Goal: Task Accomplishment & Management: Complete application form

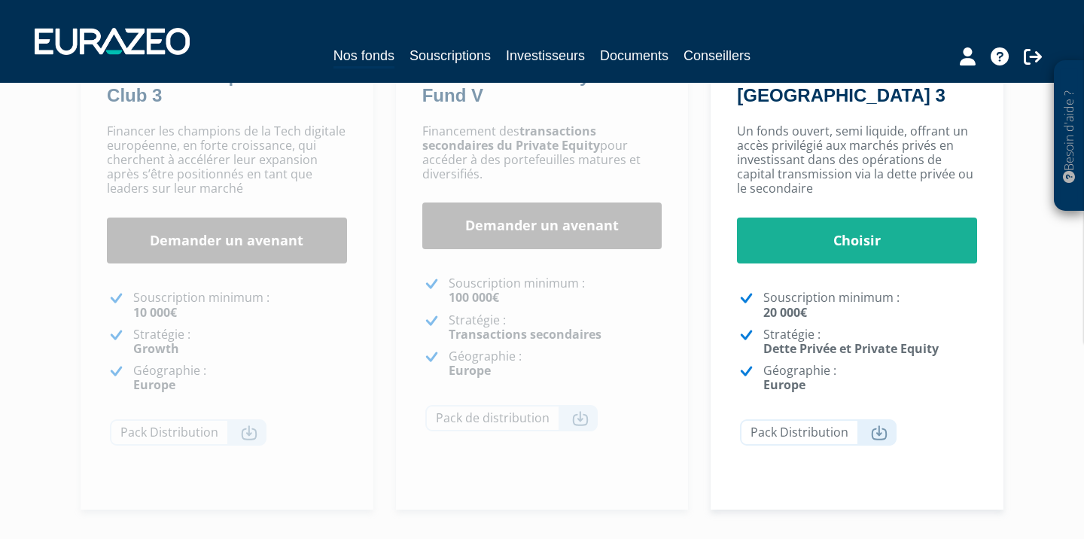
scroll to position [349, 0]
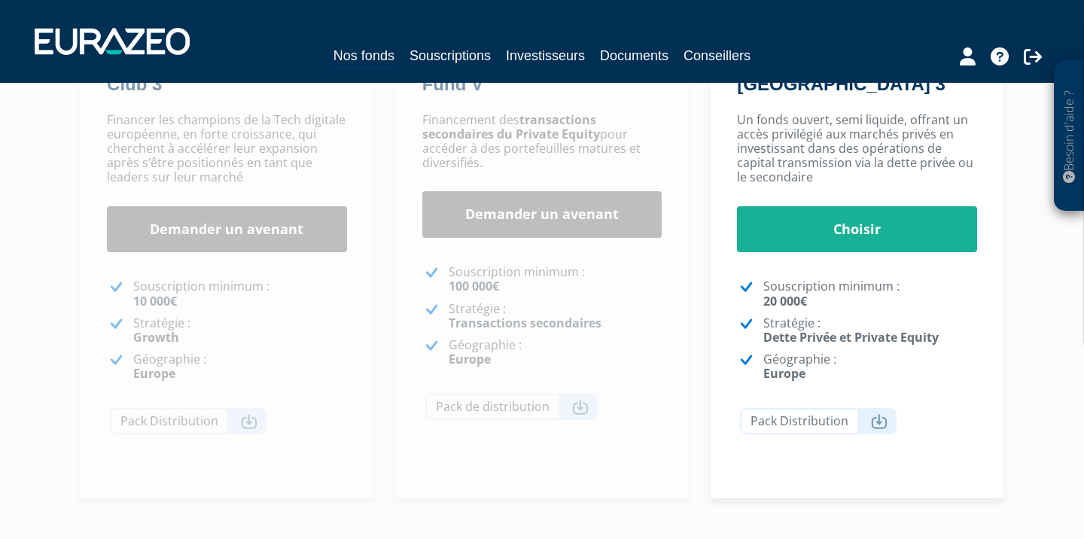
click at [221, 227] on link "Demander un avenant" at bounding box center [227, 229] width 240 height 47
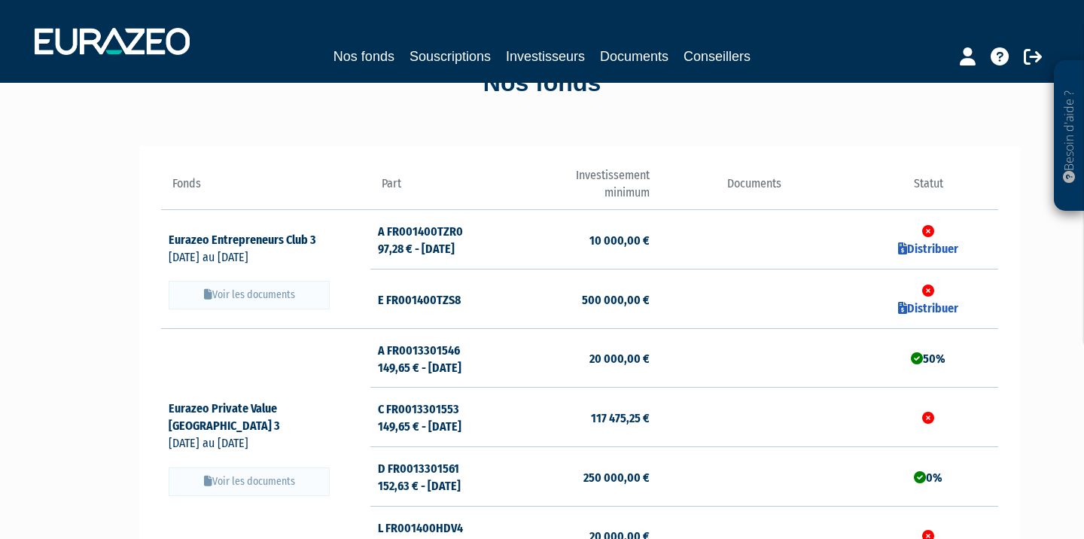
scroll to position [60, 0]
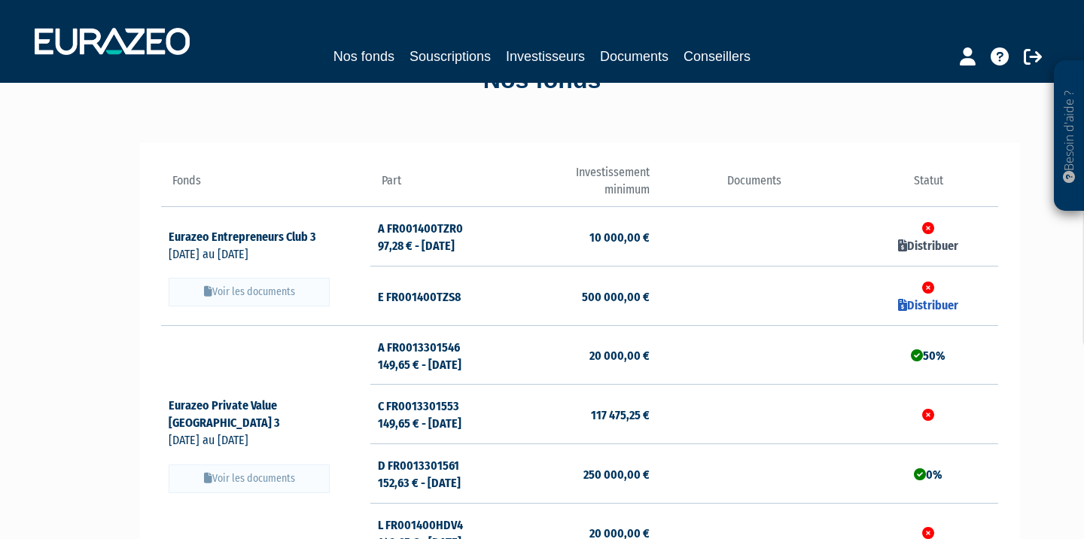
click at [942, 242] on link "Distribuer" at bounding box center [928, 246] width 60 height 14
checkbox input "true"
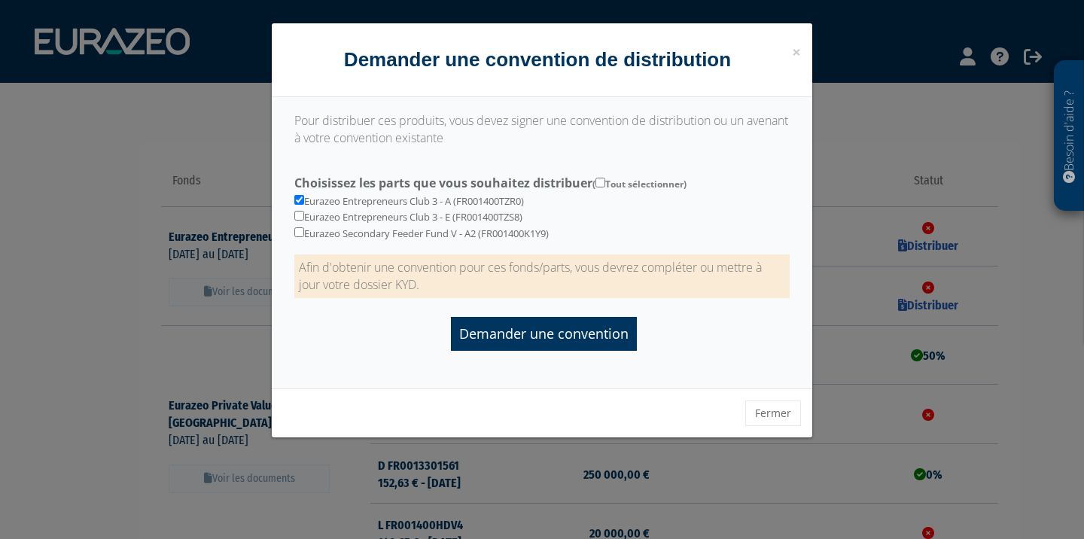
click at [382, 224] on div "Eurazeo Entrepreneurs Club 3 - A (FR001400TZR0) Eurazeo Entrepreneurs Club 3 - …" at bounding box center [542, 205] width 518 height 72
click at [299, 227] on input "checkbox" at bounding box center [299, 232] width 10 height 10
checkbox input "true"
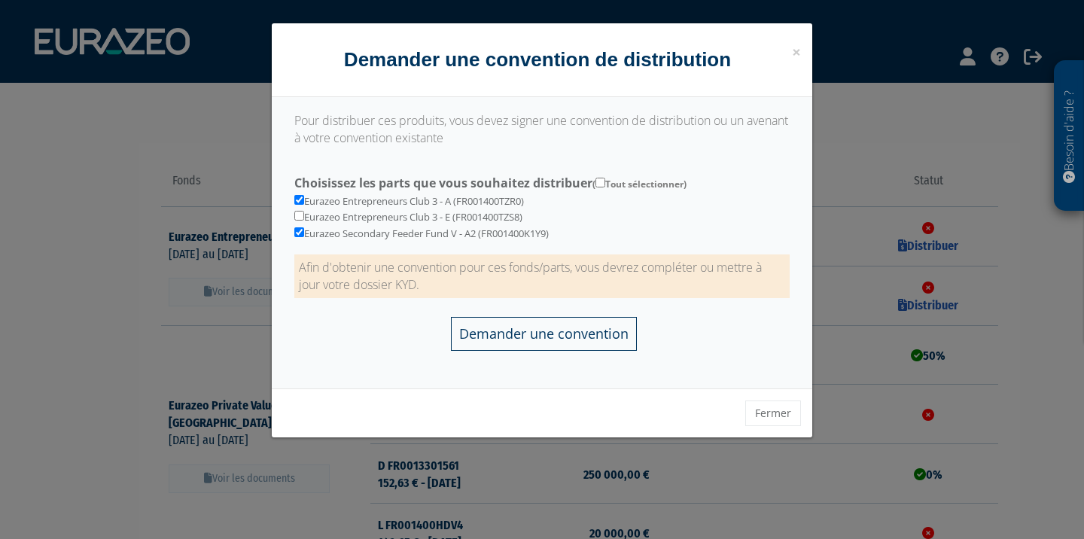
click at [561, 322] on input "Demander une convention" at bounding box center [544, 334] width 186 height 34
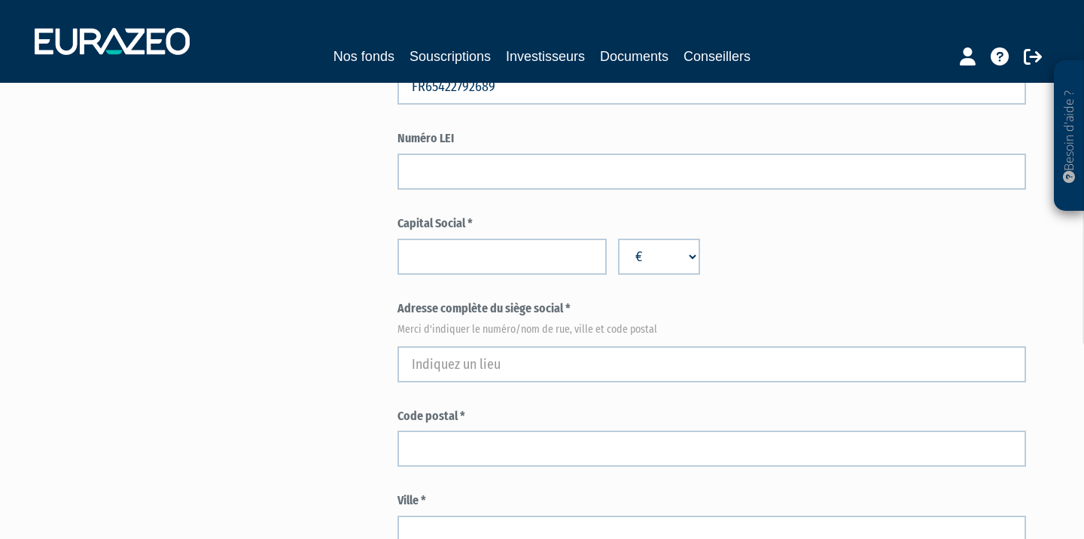
scroll to position [601, 0]
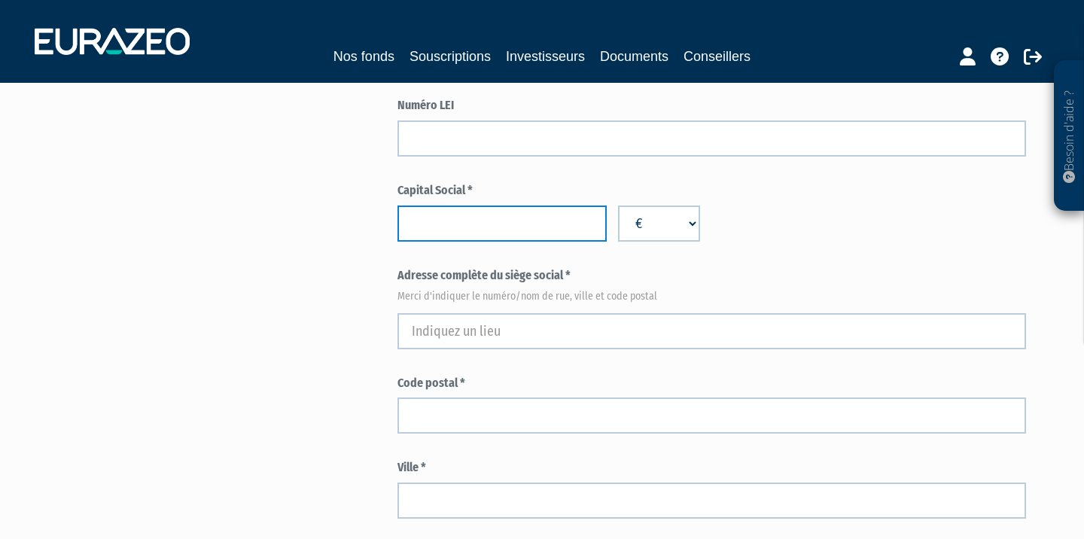
click at [478, 230] on input "number" at bounding box center [501, 223] width 209 height 36
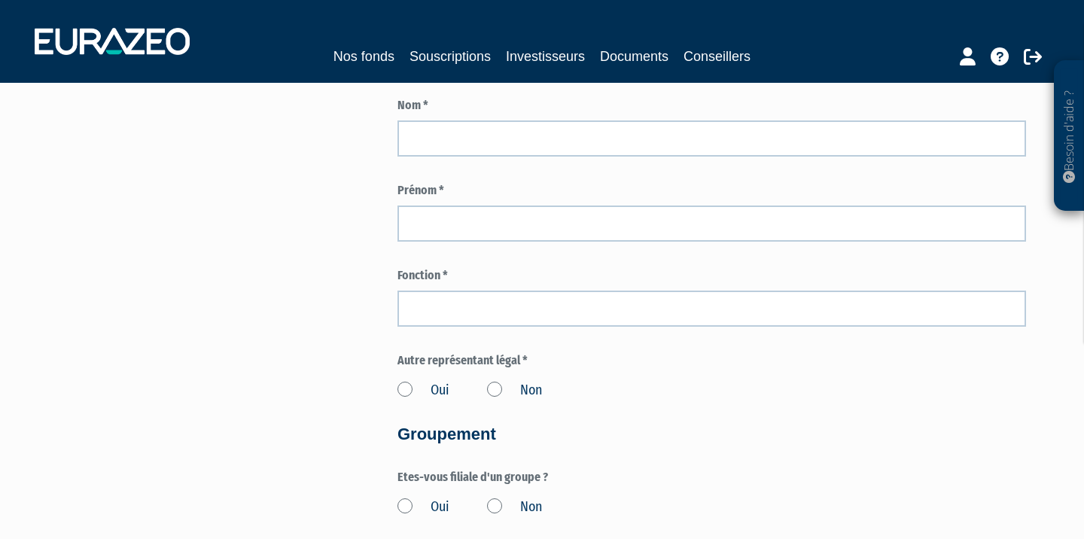
scroll to position [1259, 0]
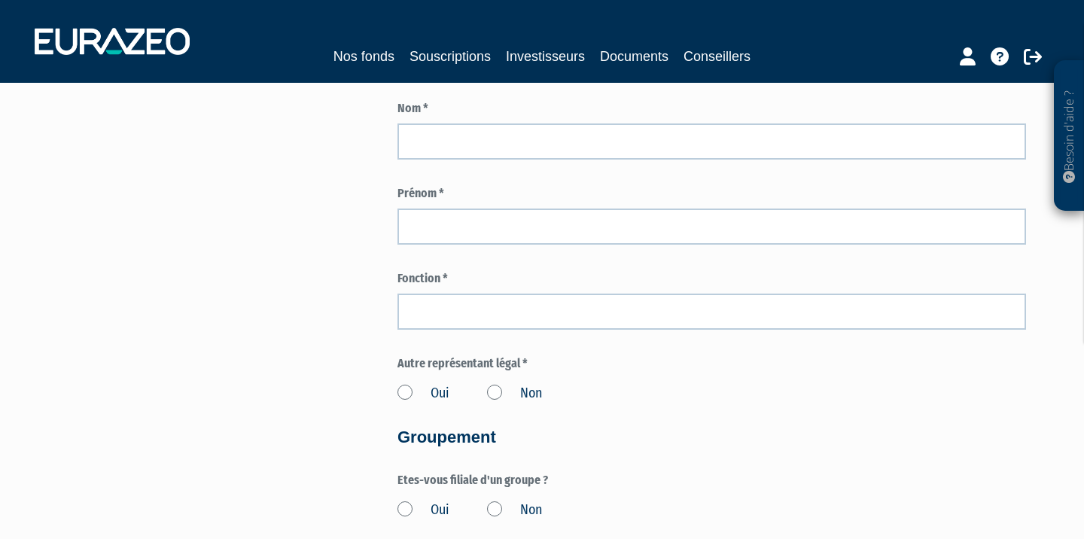
click at [355, 60] on link "Nos fonds" at bounding box center [363, 56] width 61 height 21
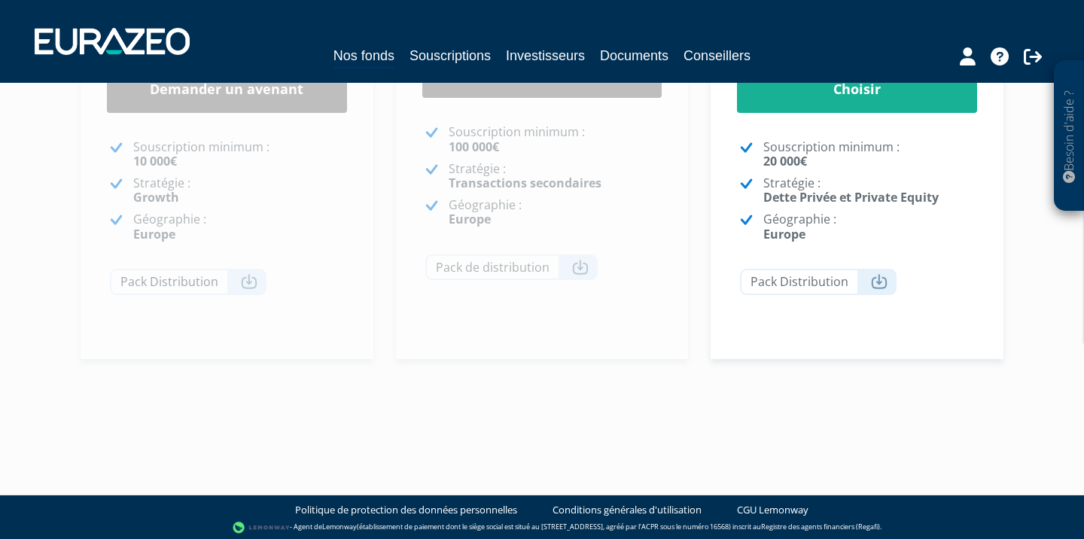
scroll to position [521, 0]
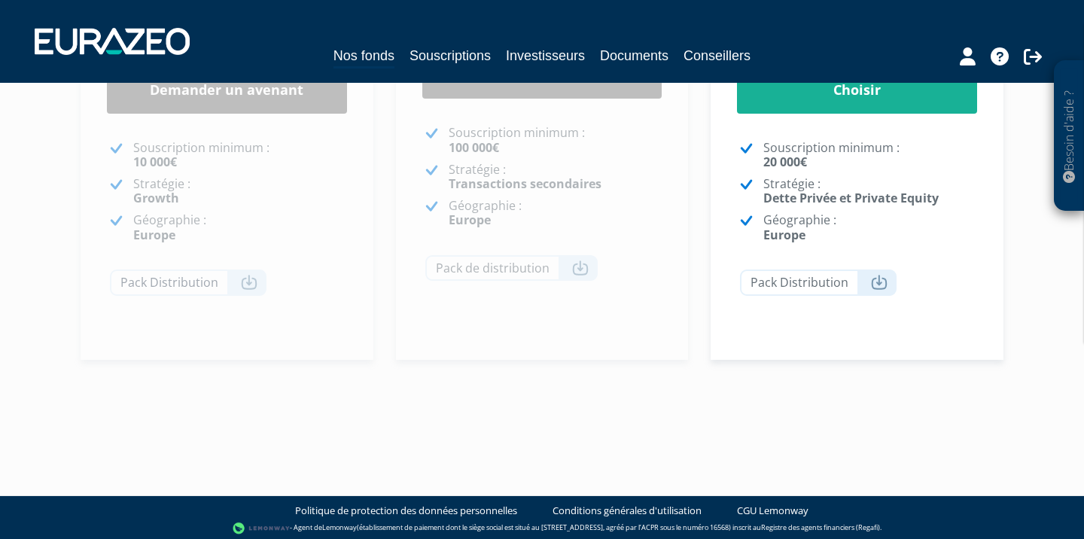
click at [252, 282] on icon at bounding box center [249, 282] width 17 height 15
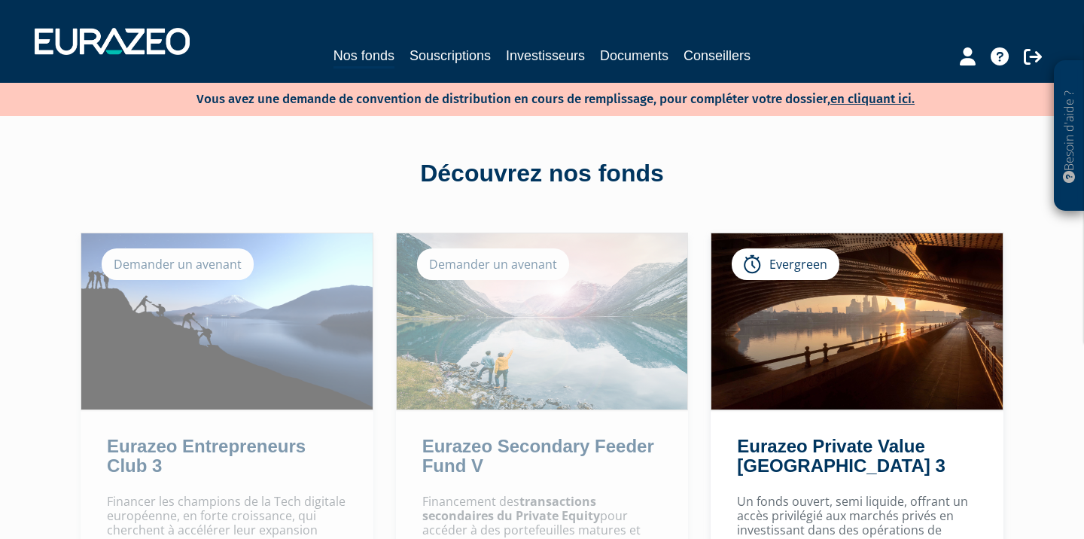
scroll to position [0, 0]
